Goal: Check status: Verify the current state of an ongoing process or item

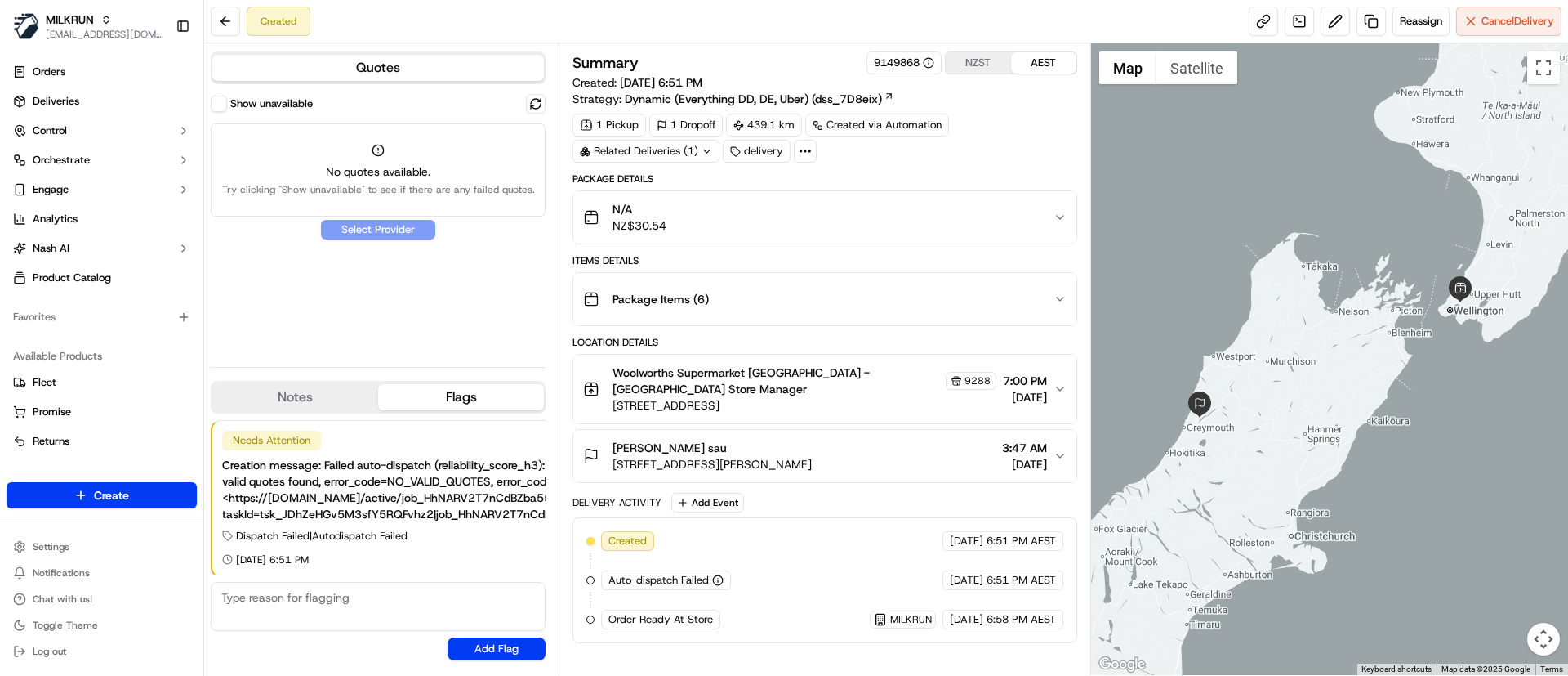
scroll to position [2, 0]
click at [534, 101] on button at bounding box center [536, 104] width 20 height 20
click at [534, 105] on button at bounding box center [536, 104] width 20 height 20
click at [1293, 430] on div at bounding box center [1330, 359] width 478 height 631
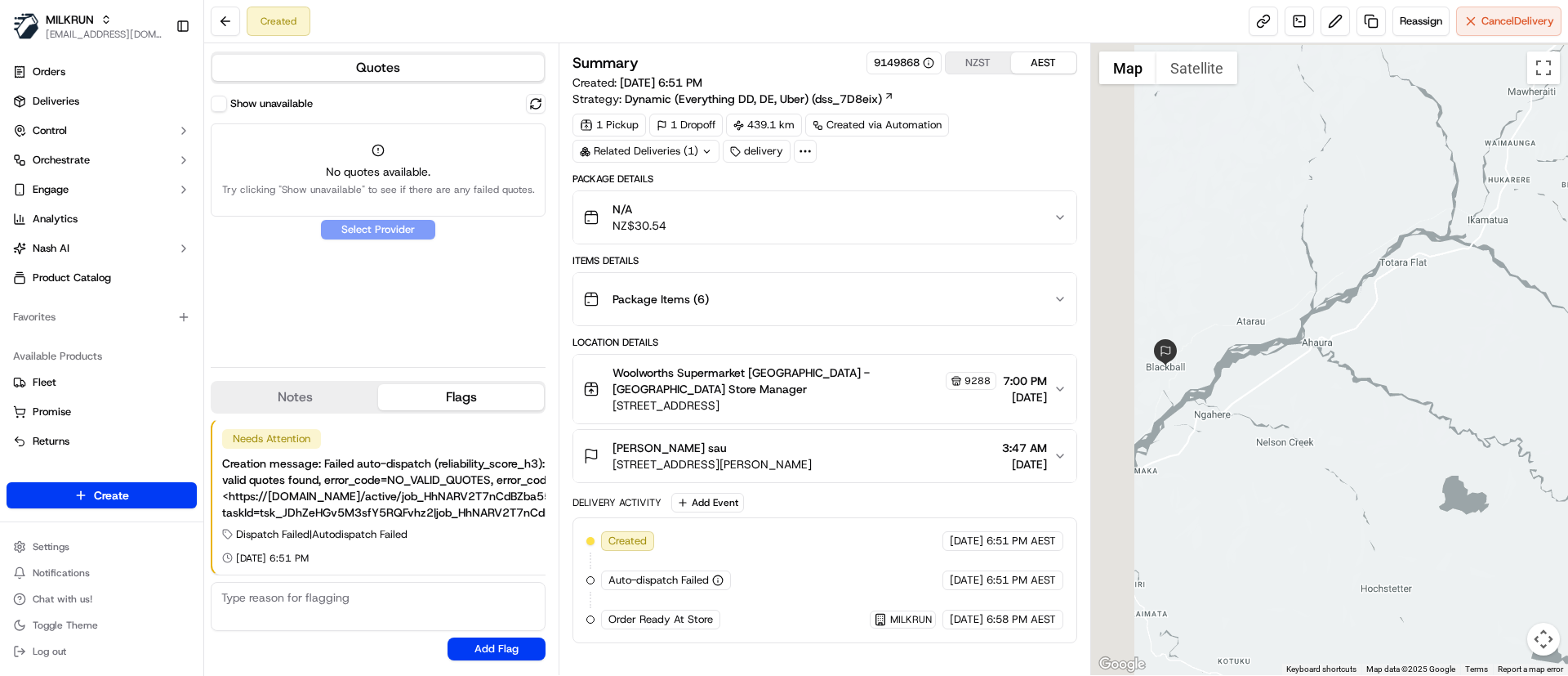
drag, startPoint x: 1177, startPoint y: 345, endPoint x: 1263, endPoint y: 404, distance: 104.3
click at [1263, 404] on div at bounding box center [1330, 359] width 478 height 631
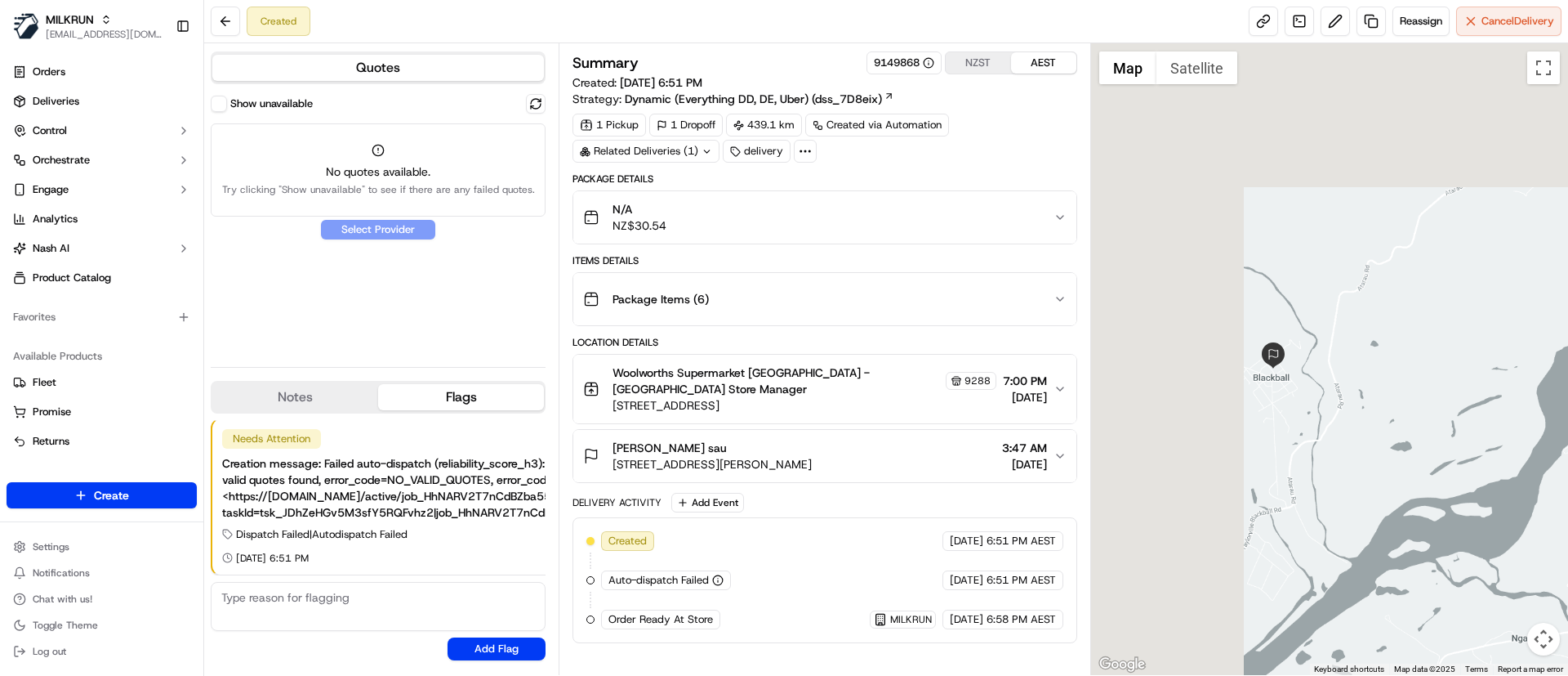
drag, startPoint x: 1105, startPoint y: 399, endPoint x: 1324, endPoint y: 445, distance: 223.8
click at [1324, 445] on div at bounding box center [1330, 359] width 478 height 631
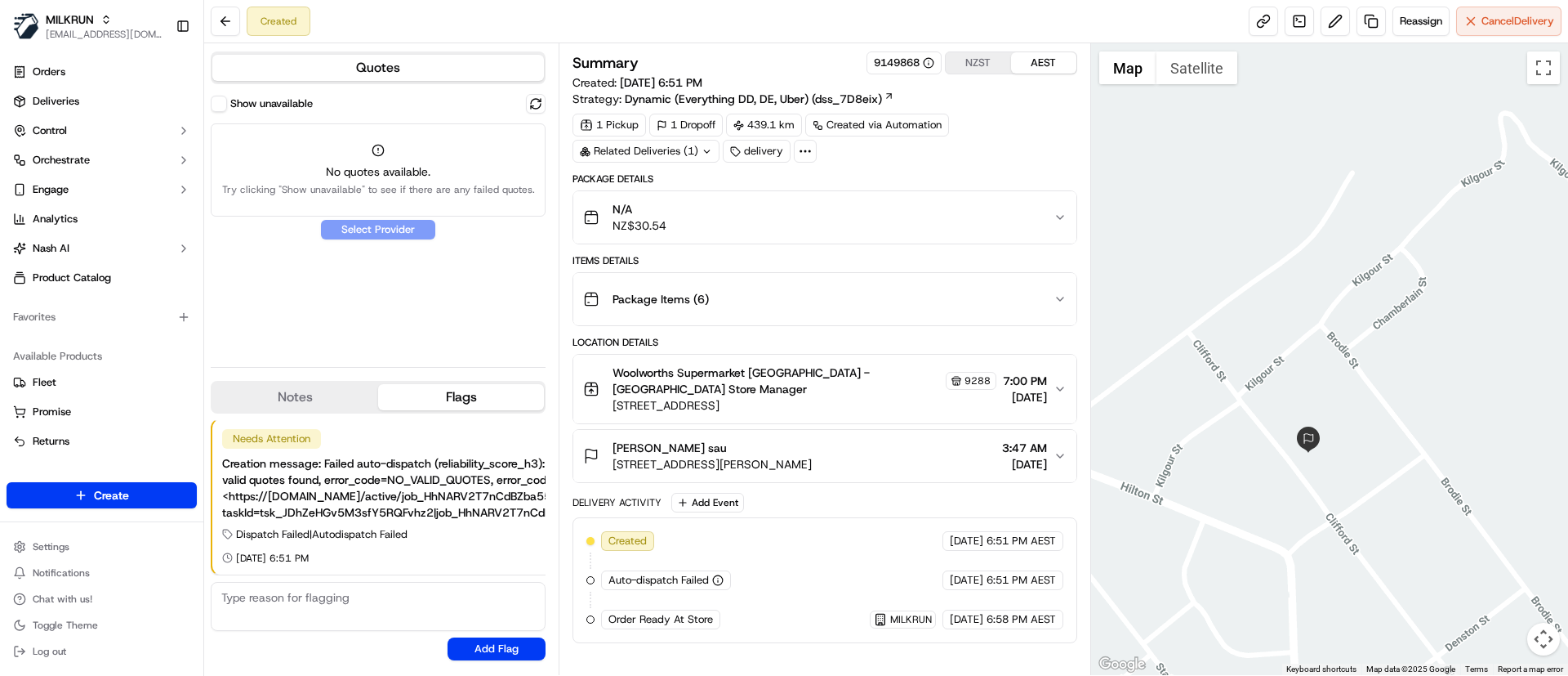
drag, startPoint x: 1182, startPoint y: 460, endPoint x: 1445, endPoint y: 429, distance: 264.8
click at [1445, 429] on div at bounding box center [1330, 359] width 478 height 631
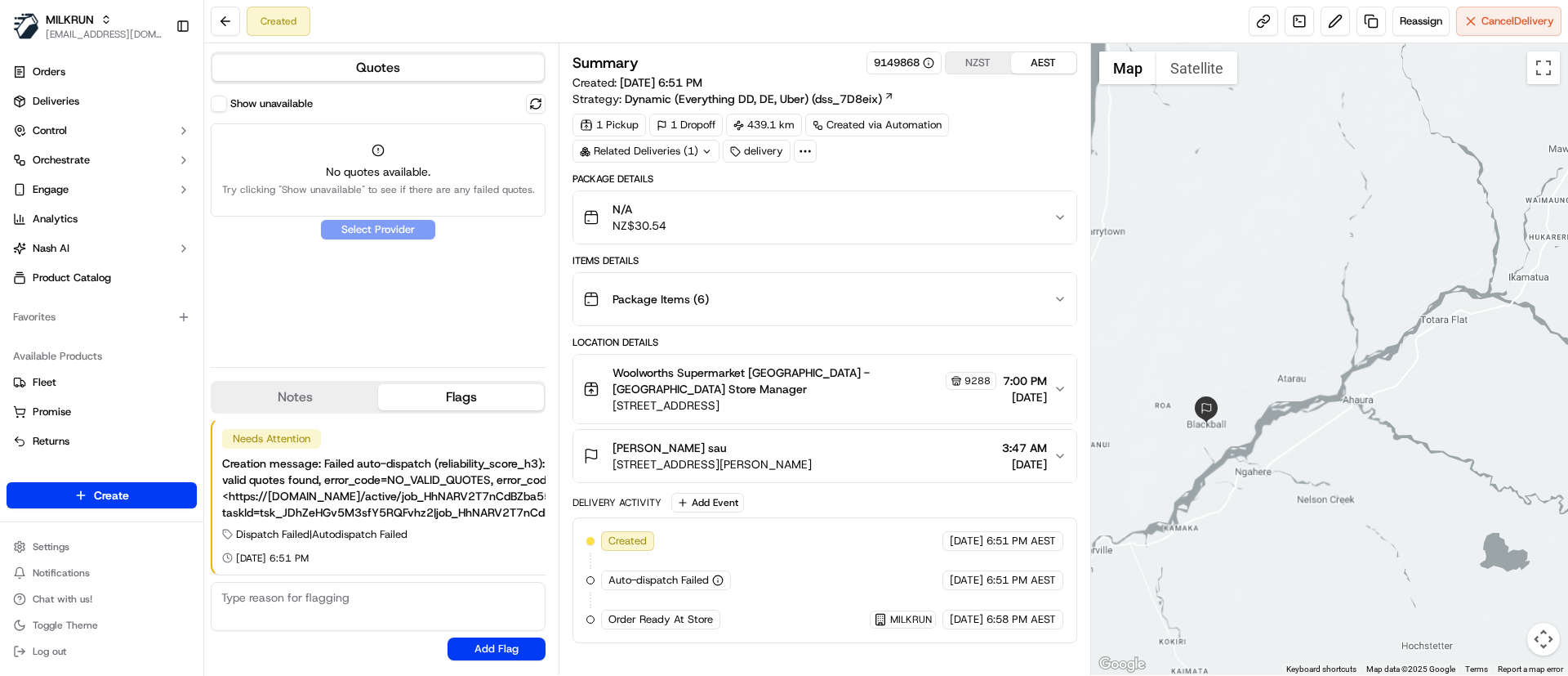
drag, startPoint x: 1429, startPoint y: 430, endPoint x: 1209, endPoint y: 477, distance: 225.0
click at [1197, 491] on div at bounding box center [1330, 359] width 478 height 631
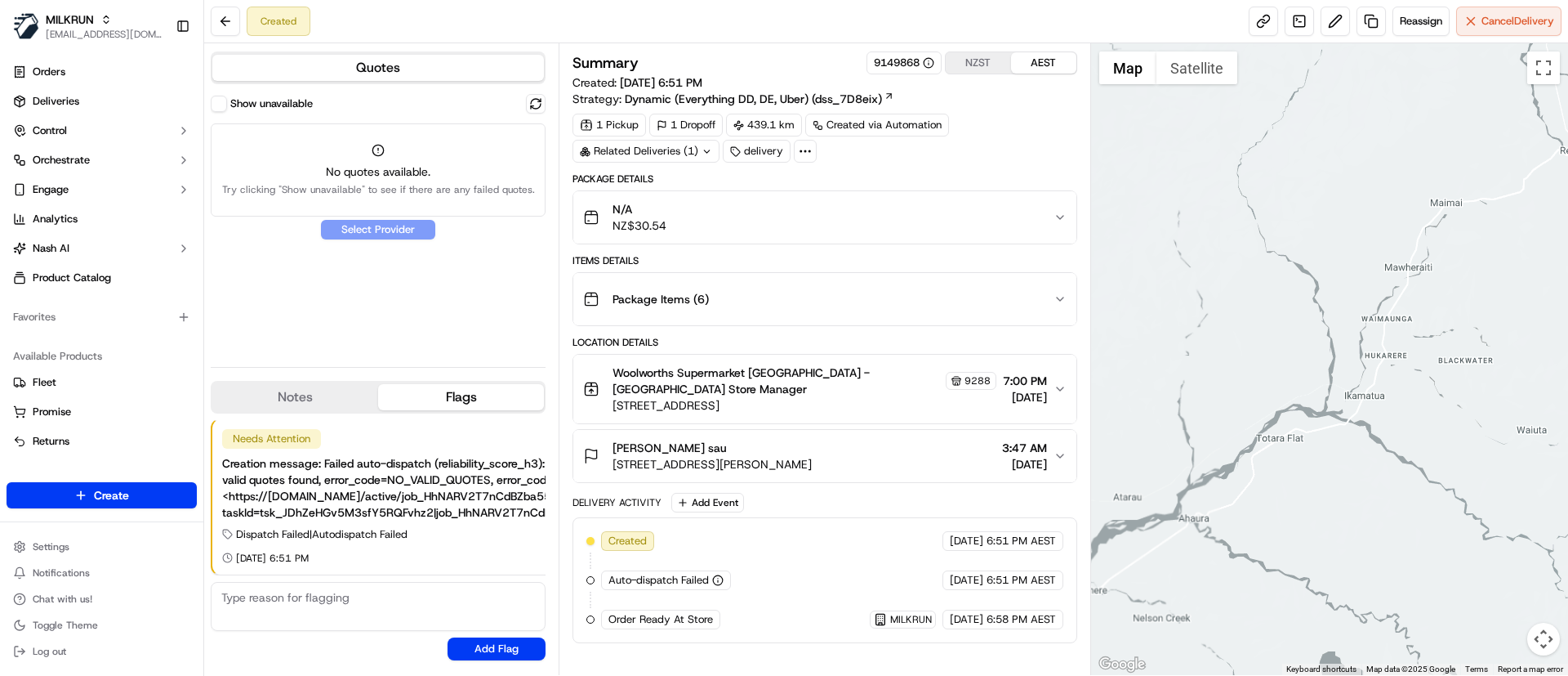
drag, startPoint x: 1397, startPoint y: 366, endPoint x: 1271, endPoint y: 457, distance: 155.4
click at [1271, 457] on div at bounding box center [1330, 359] width 478 height 631
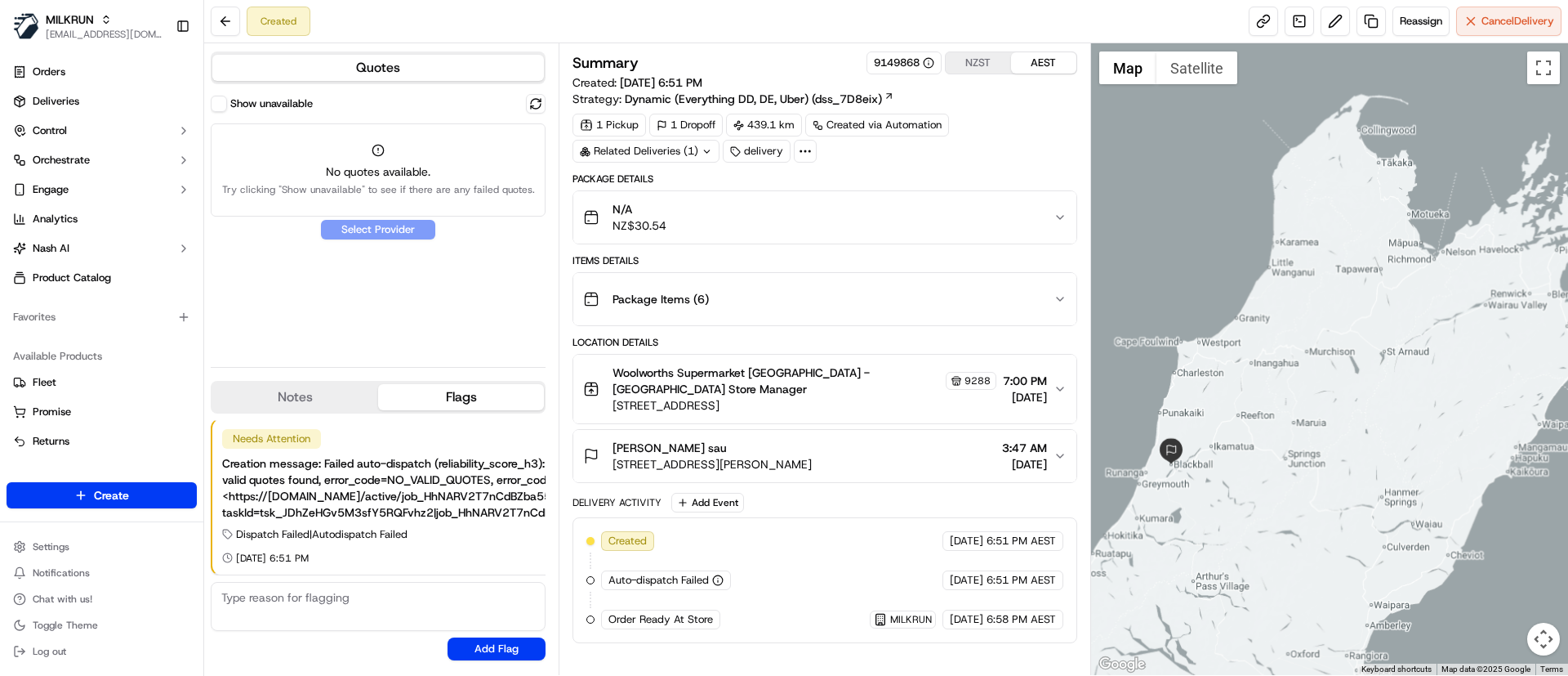
drag, startPoint x: 1349, startPoint y: 307, endPoint x: 1271, endPoint y: 398, distance: 119.9
click at [1271, 398] on div at bounding box center [1330, 359] width 478 height 631
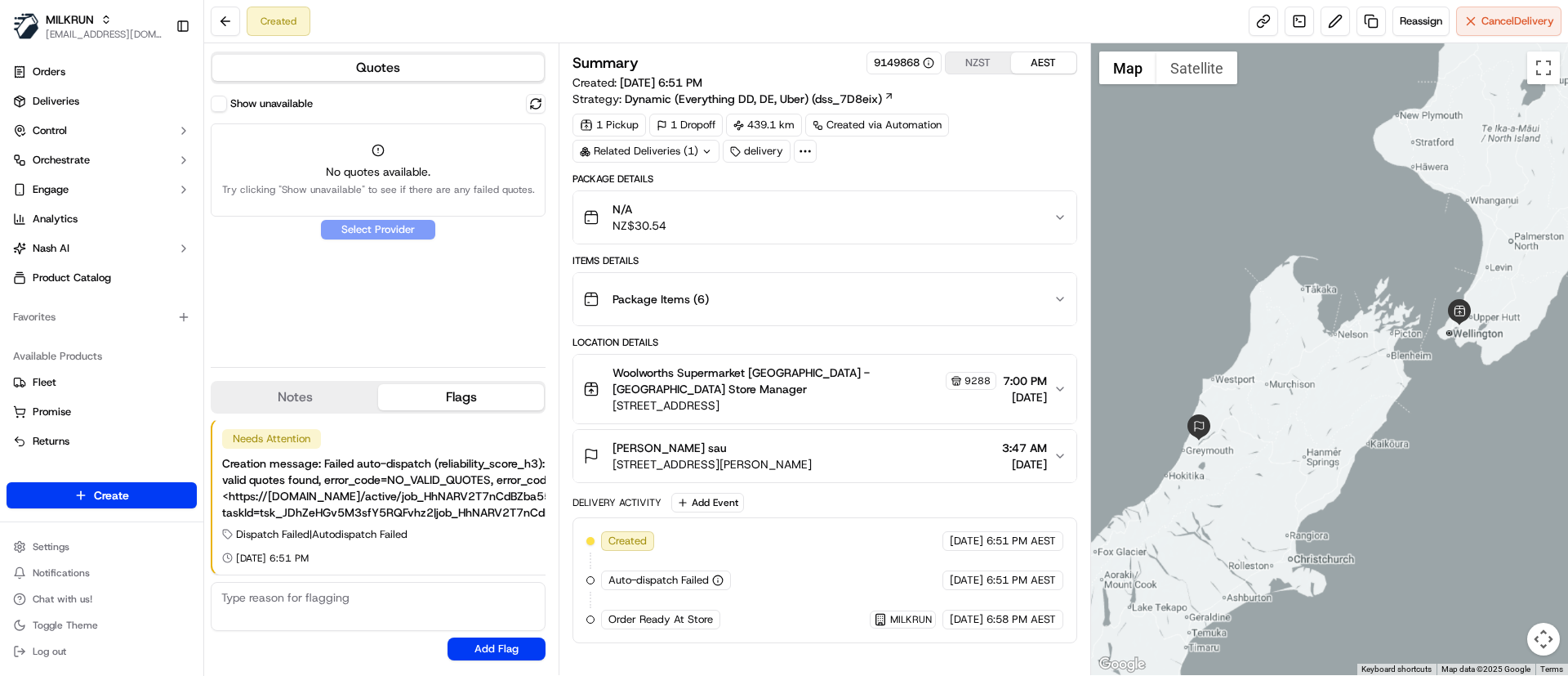
drag, startPoint x: 1409, startPoint y: 347, endPoint x: 1378, endPoint y: 372, distance: 39.8
click at [1378, 372] on div at bounding box center [1330, 359] width 478 height 631
click at [81, 490] on html "MILKRUN eyounis@woolworths.com.au Toggle Sidebar Orders Deliveries Control Orch…" at bounding box center [784, 338] width 1568 height 676
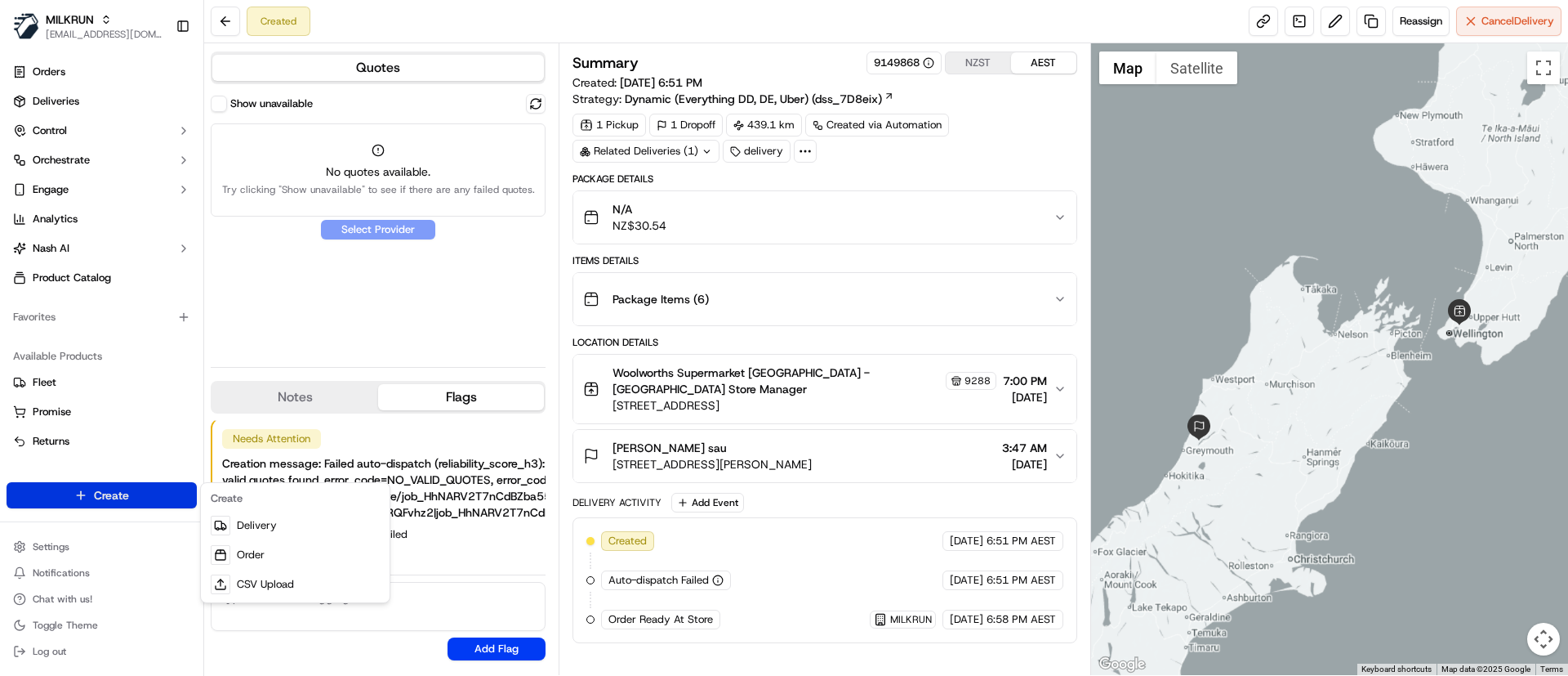
click at [1243, 378] on html "MILKRUN eyounis@woolworths.com.au Toggle Sidebar Orders Deliveries Control Orch…" at bounding box center [784, 338] width 1568 height 676
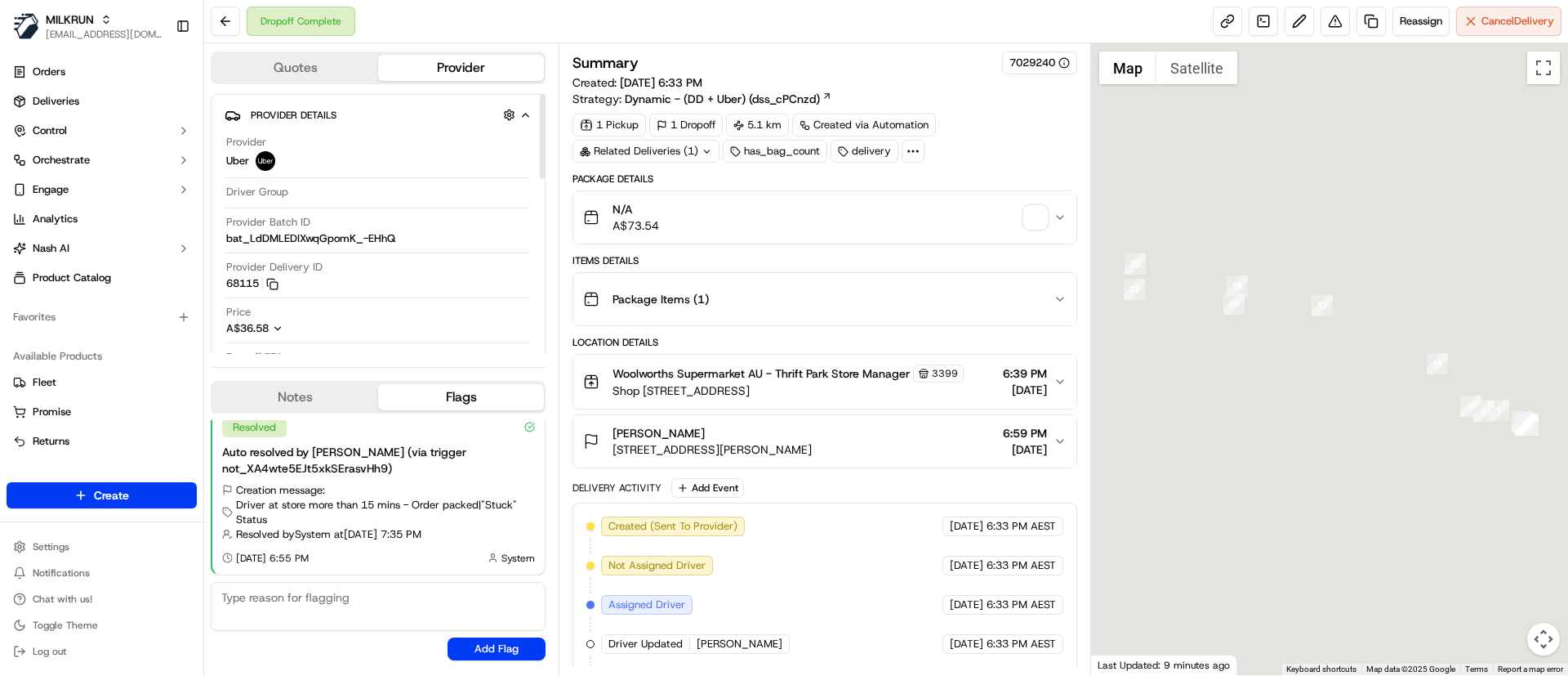
scroll to position [315, 0]
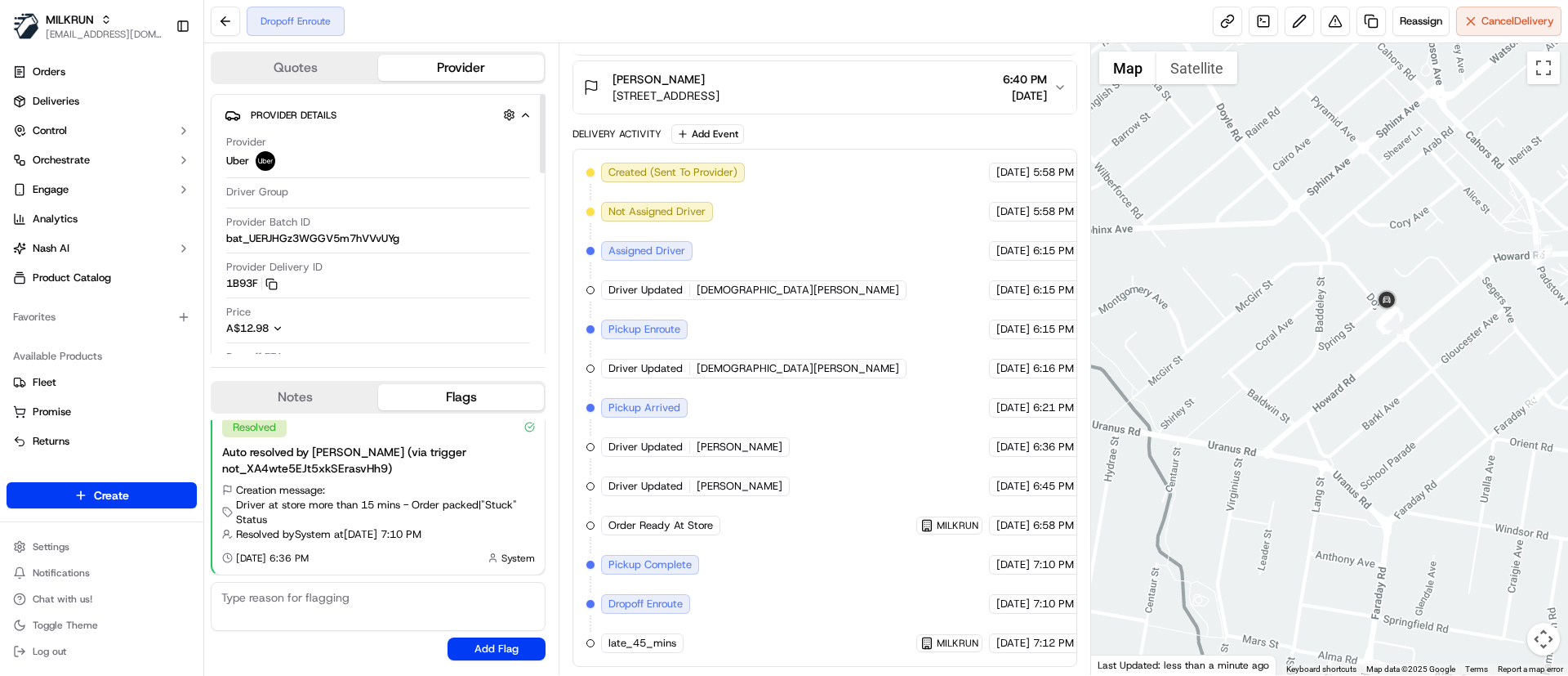
scroll to position [491, 0]
click at [1346, 215] on div at bounding box center [1330, 359] width 478 height 631
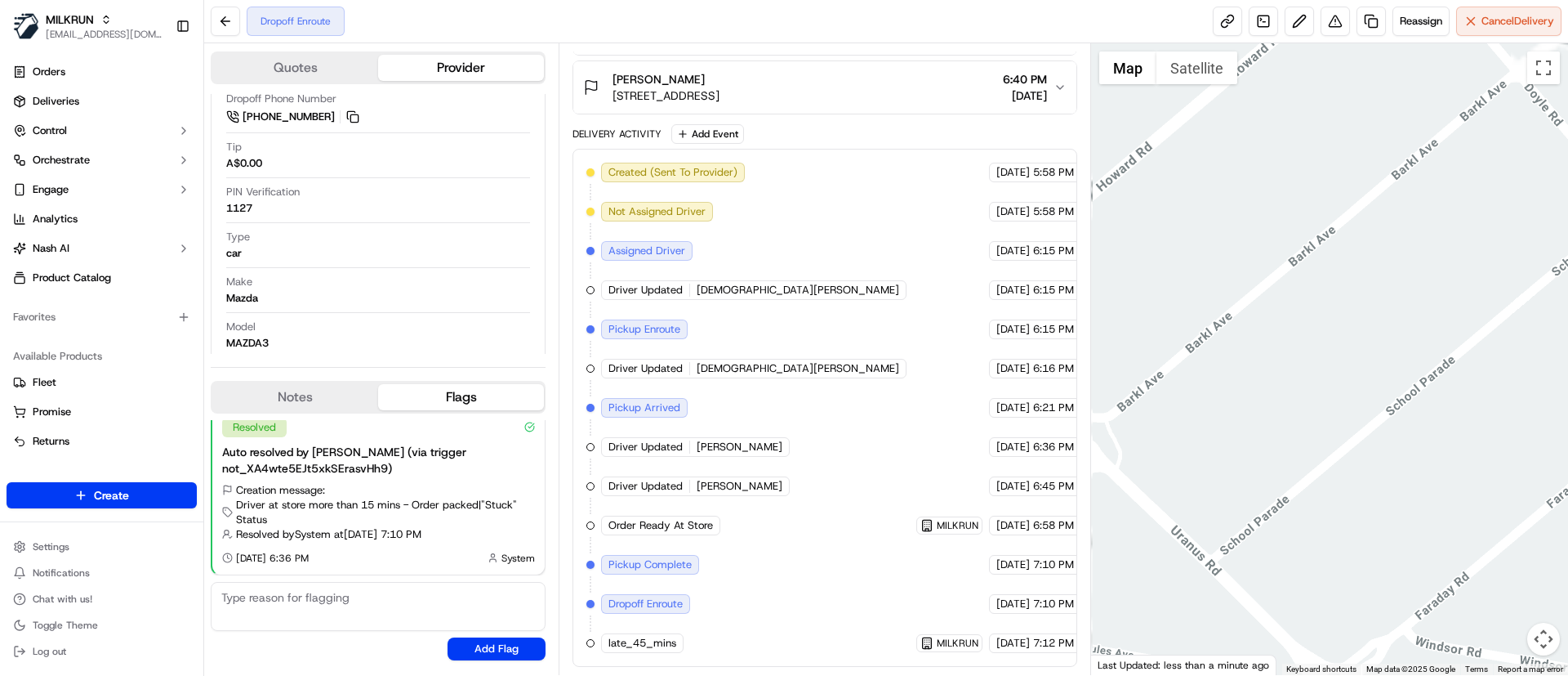
drag, startPoint x: 1328, startPoint y: 172, endPoint x: 1408, endPoint y: 474, distance: 312.4
click at [1408, 474] on div at bounding box center [1330, 359] width 478 height 631
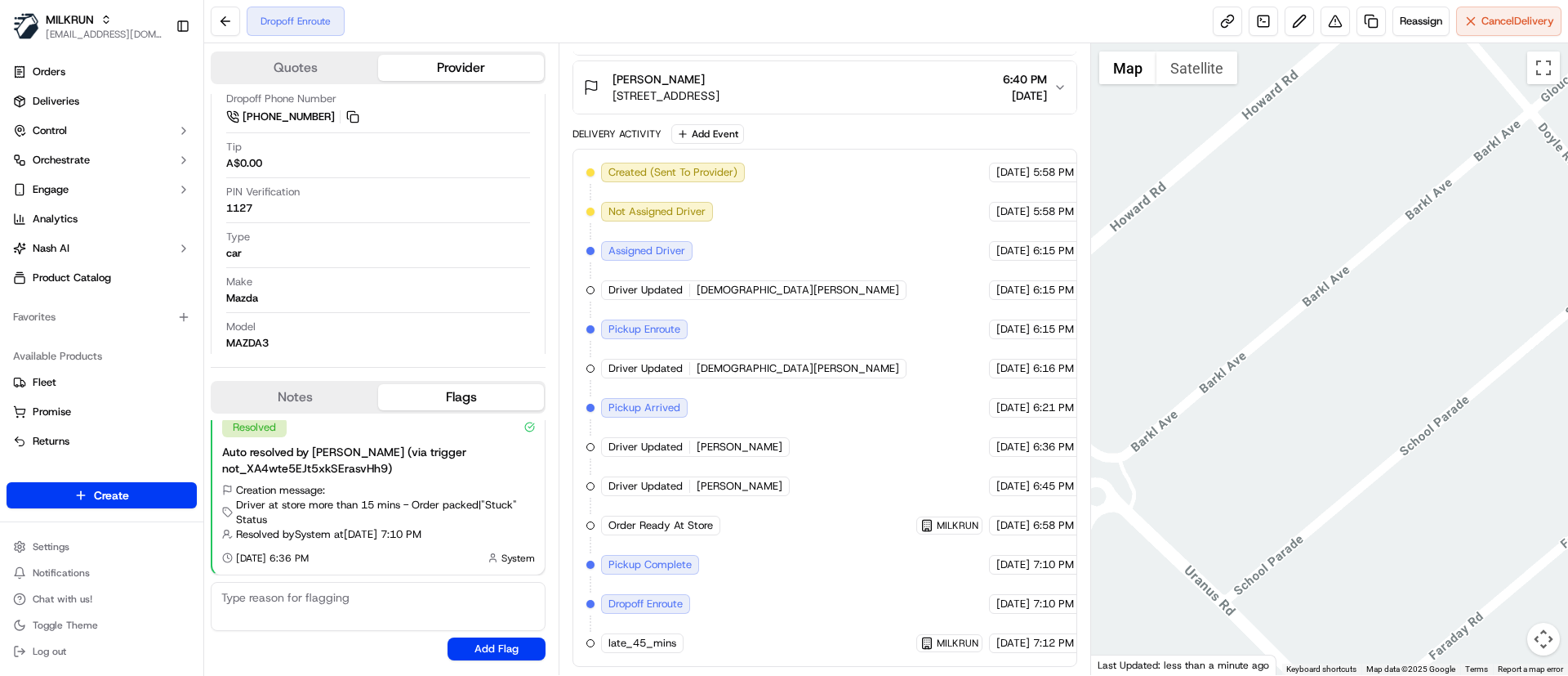
drag, startPoint x: 1375, startPoint y: 153, endPoint x: 1430, endPoint y: 392, distance: 245.2
click at [1430, 392] on div at bounding box center [1330, 359] width 478 height 631
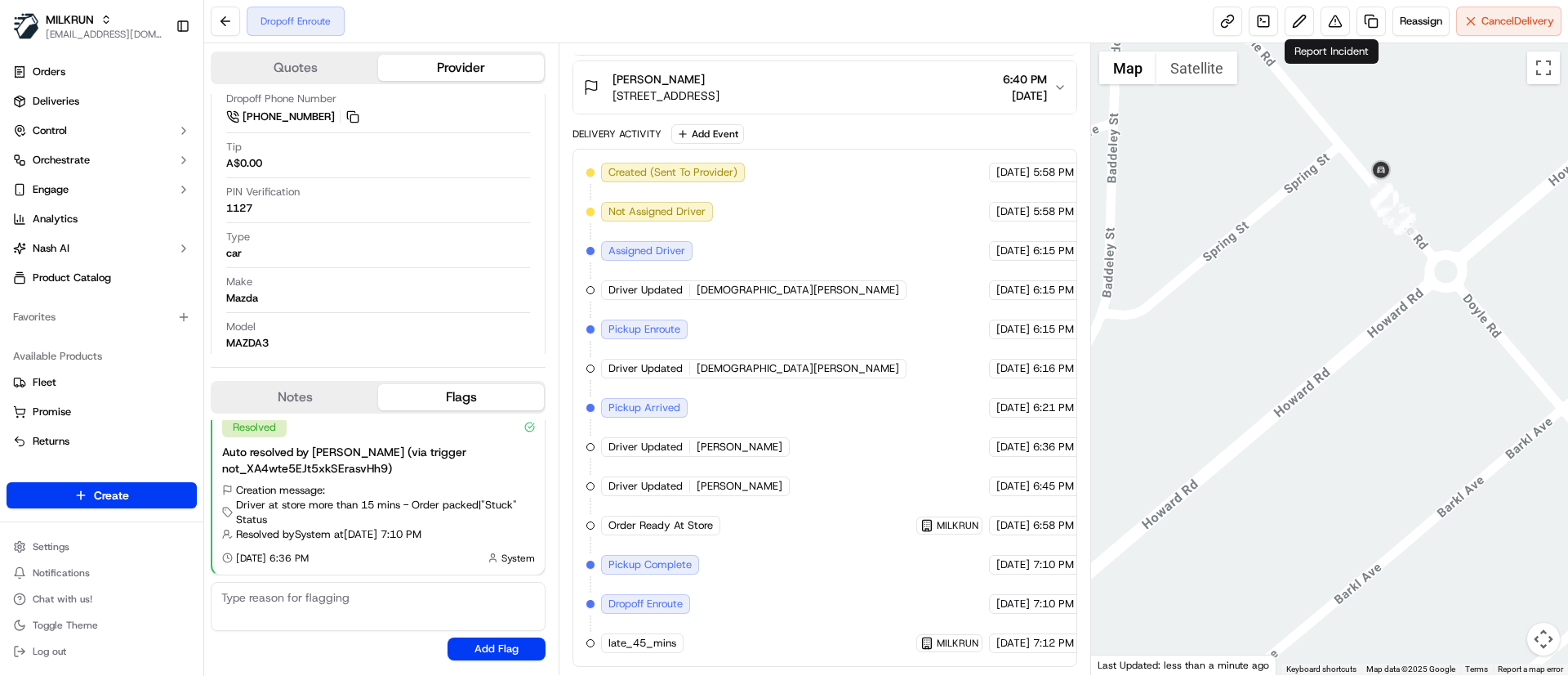
drag, startPoint x: 1417, startPoint y: 306, endPoint x: 1315, endPoint y: -29, distance: 350.2
click at [1315, 0] on html "MILKRUN eyounis@woolworths.com.au Toggle Sidebar Orders Deliveries Control Orch…" at bounding box center [784, 338] width 1568 height 676
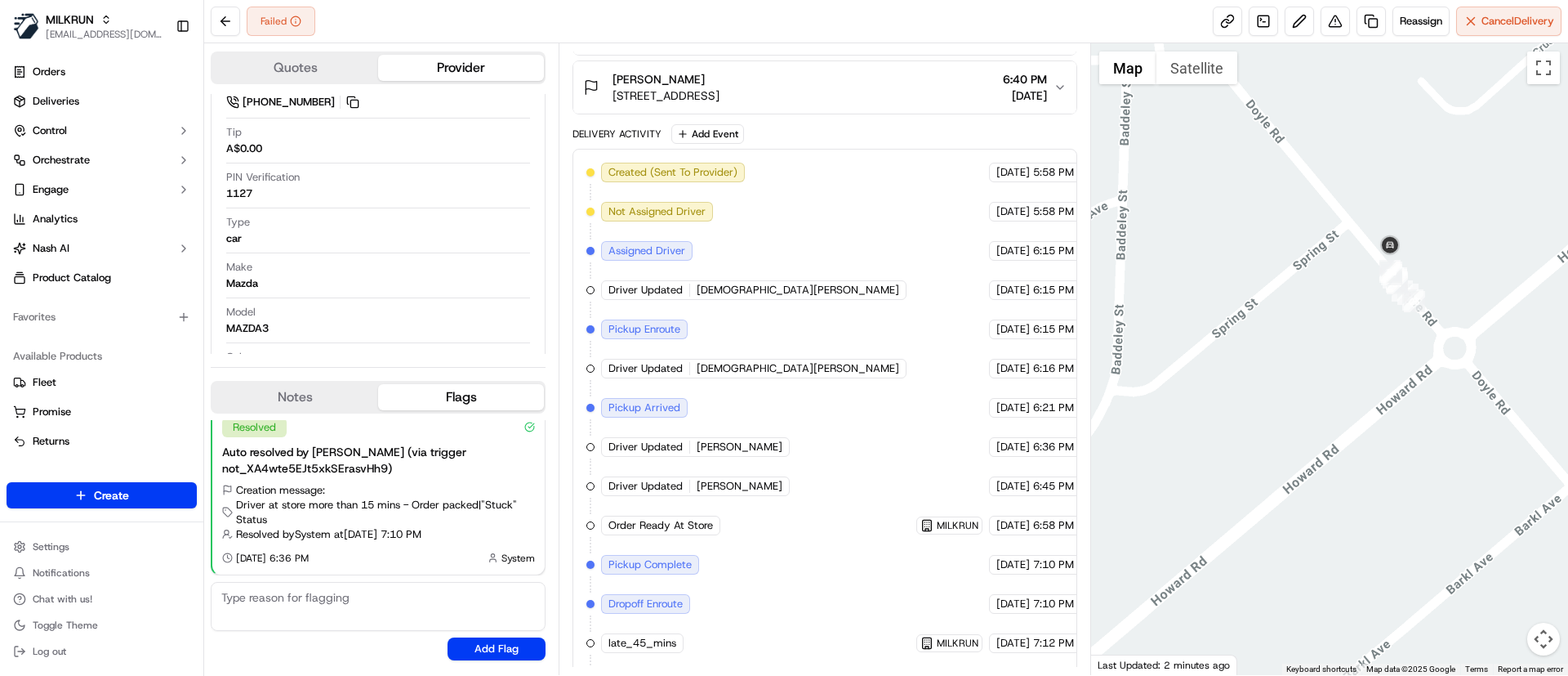
scroll to position [476, 0]
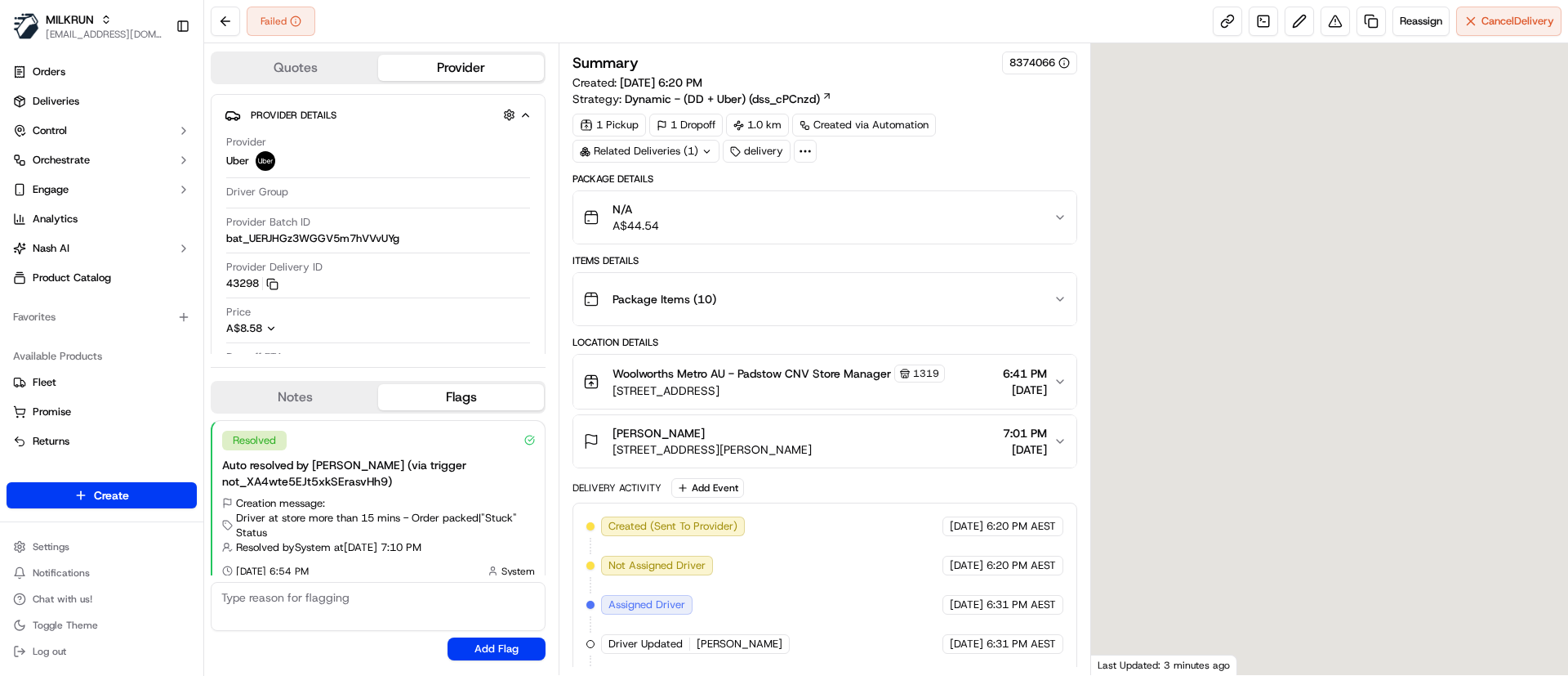
scroll to position [188, 0]
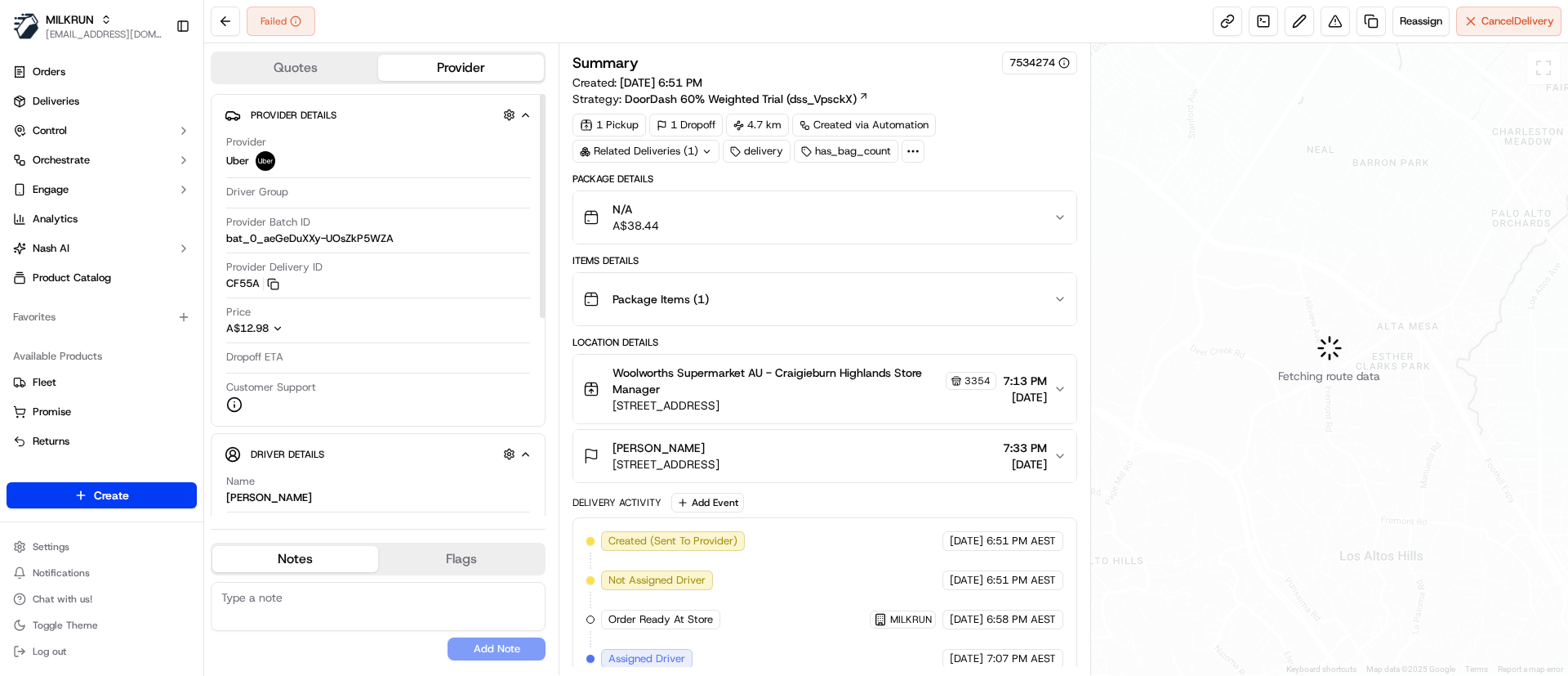
scroll to position [251, 0]
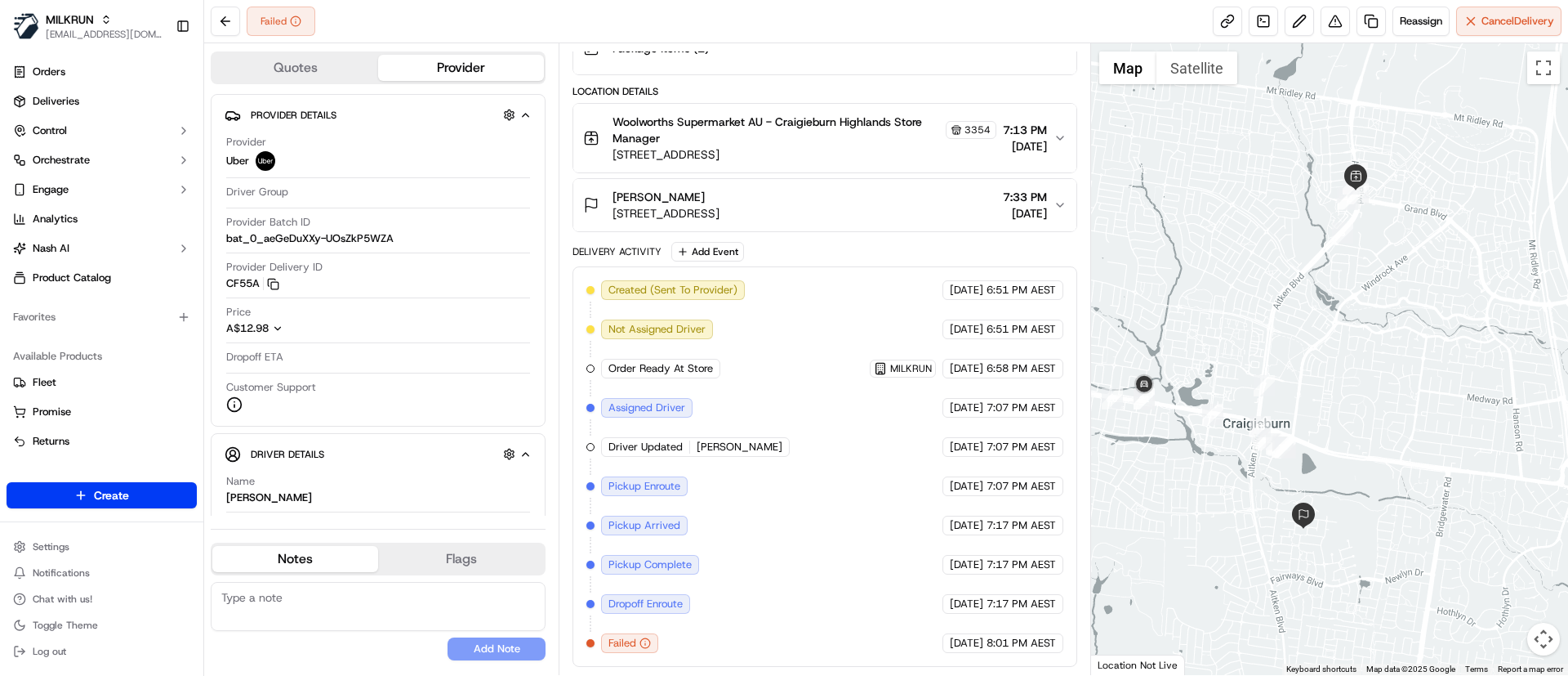
click at [1230, 311] on div at bounding box center [1330, 359] width 478 height 631
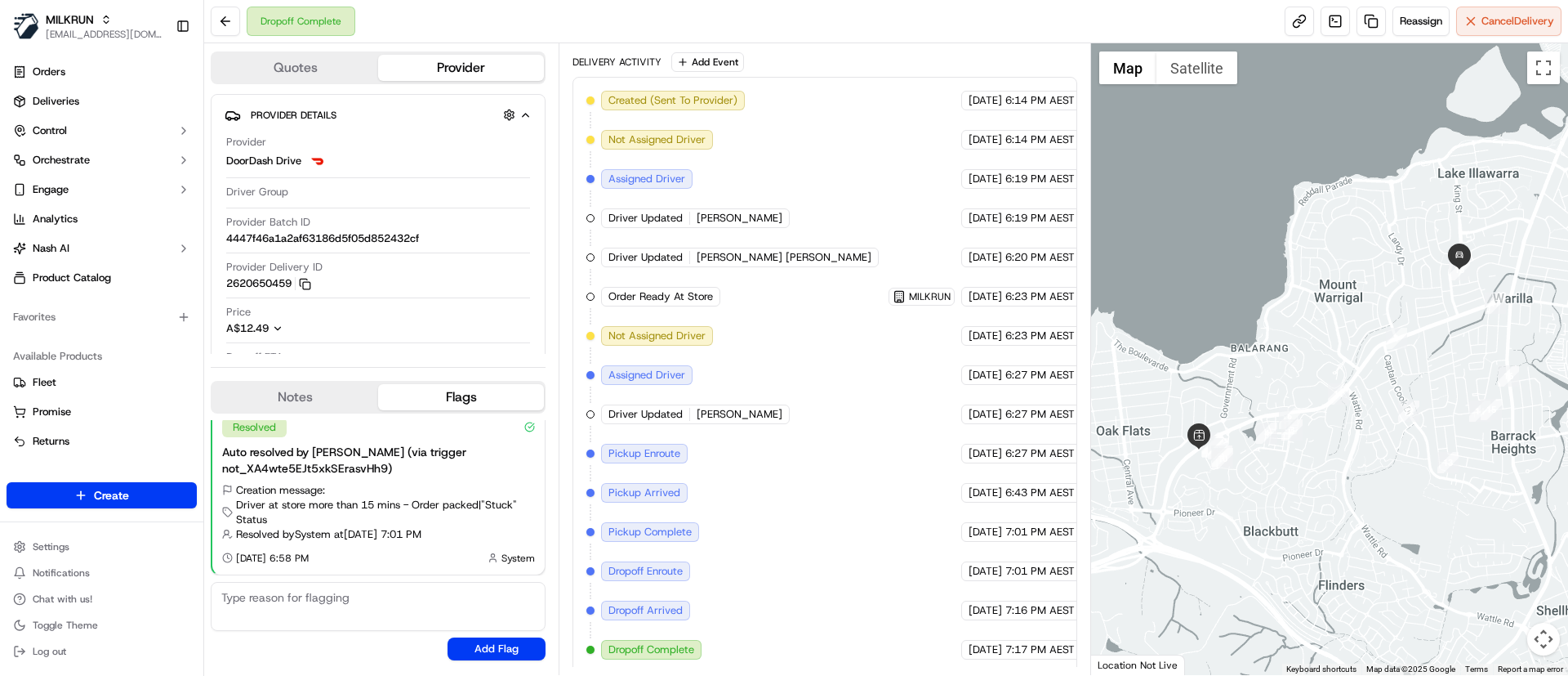
scroll to position [447, 0]
